Goal: Information Seeking & Learning: Learn about a topic

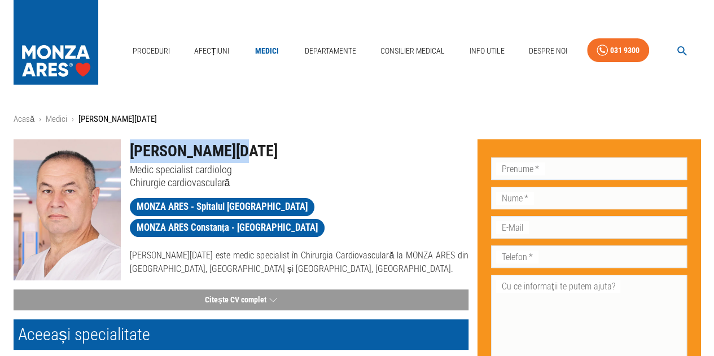
drag, startPoint x: 124, startPoint y: 148, endPoint x: 267, endPoint y: 147, distance: 143.8
click at [267, 147] on div "Dr. Ion Crăciun Medic specialist cardiolog Chirurgie cardiovasculară" at bounding box center [295, 159] width 348 height 59
click at [267, 147] on h1 "[PERSON_NAME][DATE]" at bounding box center [299, 151] width 339 height 24
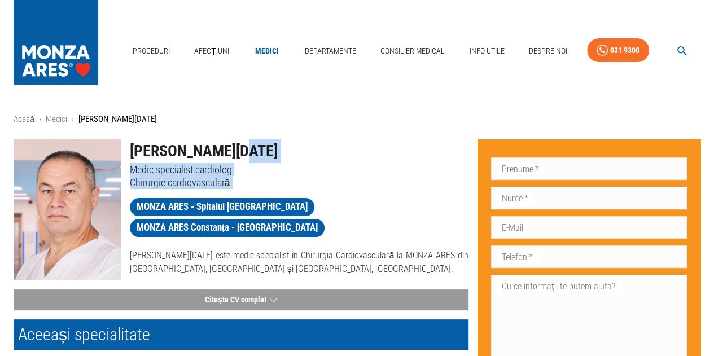
click at [268, 189] on div "[PERSON_NAME][DATE] Medic specialist cardiolog Chirurgie cardiovasculară MONZA …" at bounding box center [295, 203] width 348 height 146
click at [268, 183] on p "Chirurgie cardiovasculară" at bounding box center [299, 182] width 339 height 13
drag, startPoint x: 254, startPoint y: 180, endPoint x: 265, endPoint y: 153, distance: 28.6
click at [265, 153] on div "Dr. Ion Crăciun Medic specialist cardiolog Chirurgie cardiovasculară" at bounding box center [295, 159] width 348 height 59
click at [265, 153] on h1 "[PERSON_NAME][DATE]" at bounding box center [299, 151] width 339 height 24
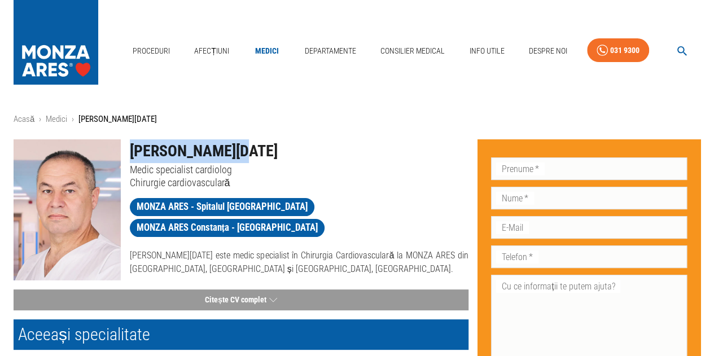
drag, startPoint x: 227, startPoint y: 145, endPoint x: 123, endPoint y: 146, distance: 104.4
click at [123, 146] on div "Dr. Ion Crăciun Medic specialist cardiolog Chirurgie cardiovasculară" at bounding box center [295, 159] width 348 height 59
copy h1 "[PERSON_NAME][DATE]"
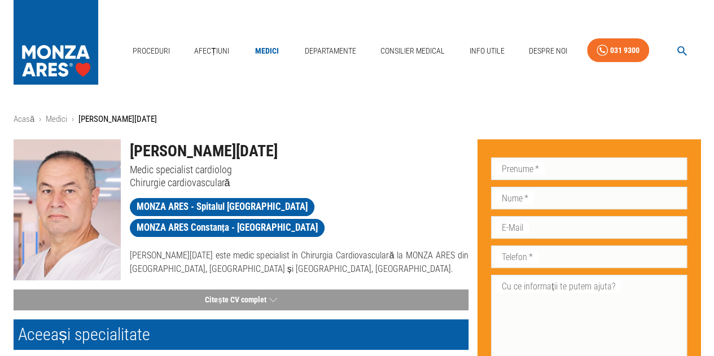
drag, startPoint x: 137, startPoint y: 244, endPoint x: 118, endPoint y: 244, distance: 18.6
click at [118, 244] on div "[PERSON_NAME][DATE] Medic specialist cardiolog Chirurgie cardiovasculară MONZA …" at bounding box center [237, 205] width 464 height 150
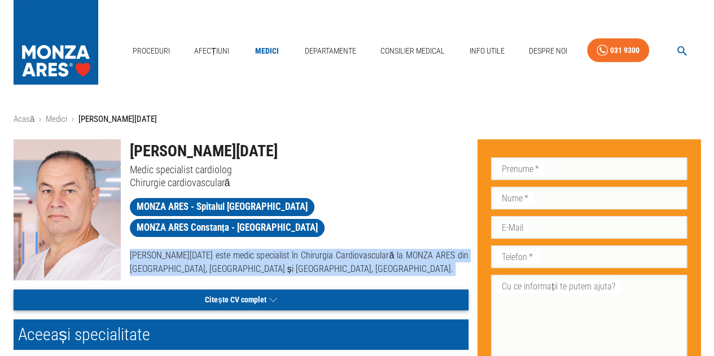
drag, startPoint x: 124, startPoint y: 231, endPoint x: 391, endPoint y: 290, distance: 274.4
click at [389, 292] on div "[PERSON_NAME][DATE] Medic specialist cardiolog Chirurgie cardiovasculară MONZA …" at bounding box center [237, 306] width 464 height 353
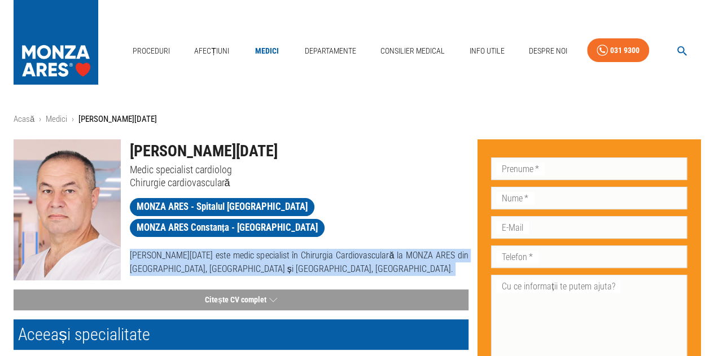
click at [407, 249] on p "[PERSON_NAME][DATE] este medic specialist în Chirurgia Cardiovasculară la MONZA…" at bounding box center [299, 262] width 339 height 27
